Goal: Transaction & Acquisition: Download file/media

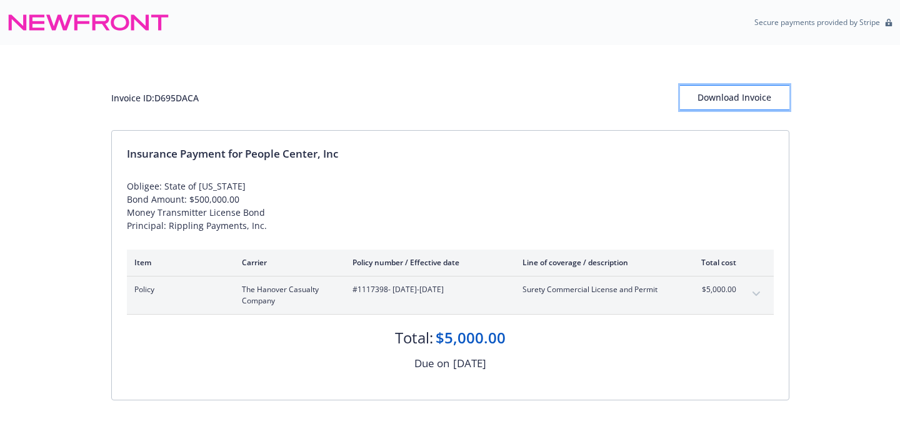
click at [735, 109] on div "Download Invoice" at bounding box center [734, 98] width 109 height 24
